Goal: Task Accomplishment & Management: Manage account settings

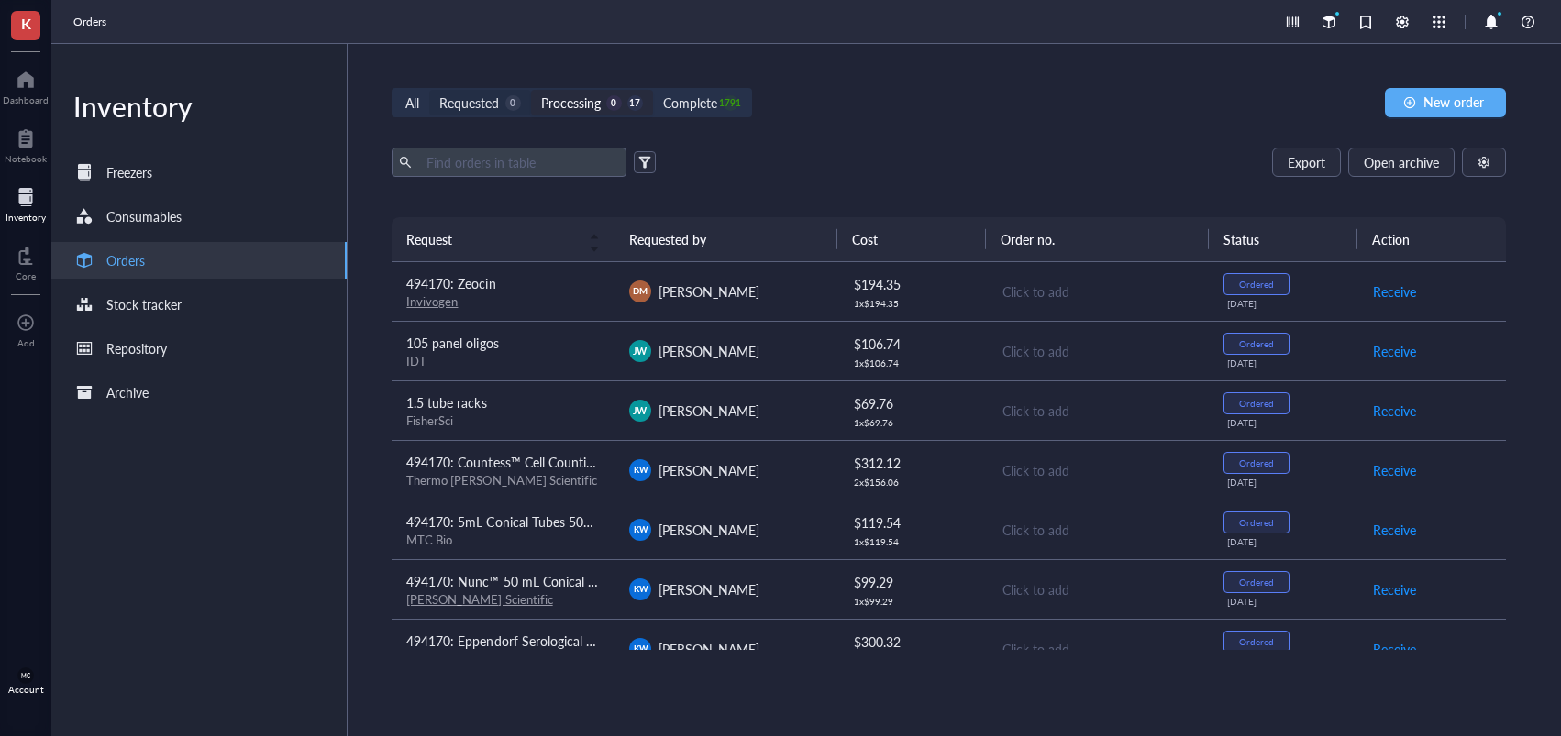
drag, startPoint x: 484, startPoint y: 100, endPoint x: 472, endPoint y: 100, distance: 11.9
click at [483, 100] on div "Requested" at bounding box center [469, 103] width 60 height 20
click at [477, 107] on div "Requested" at bounding box center [469, 103] width 60 height 20
click at [429, 90] on input "Requested 0" at bounding box center [429, 90] width 0 height 0
